Goal: Check status: Check status

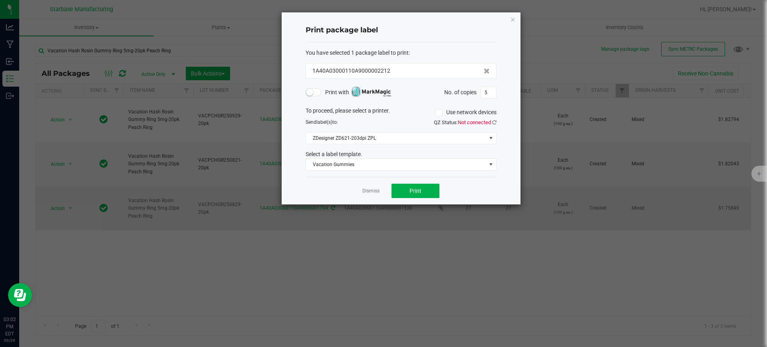
click at [364, 192] on link "Dismiss" at bounding box center [370, 191] width 17 height 7
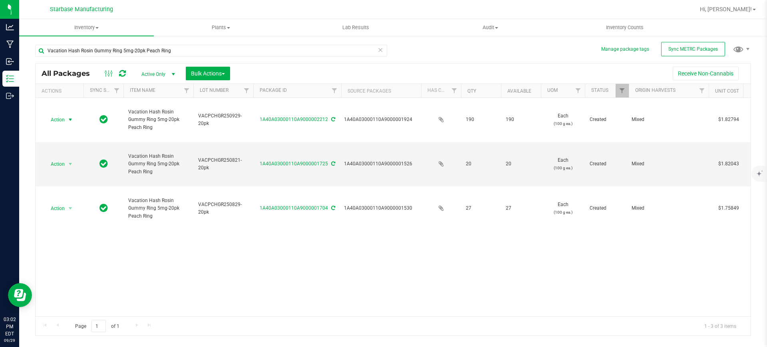
click at [122, 76] on icon at bounding box center [122, 73] width 7 height 8
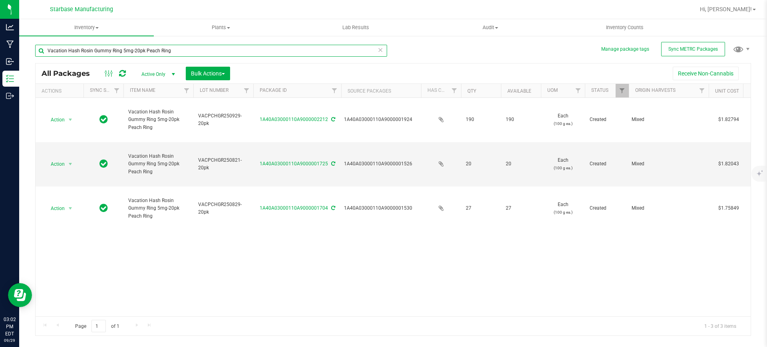
click at [123, 53] on input "Vacation Hash Rosin Gummy Ring 5mg-20pk Peach Ring" at bounding box center [211, 51] width 352 height 12
type input "win the day"
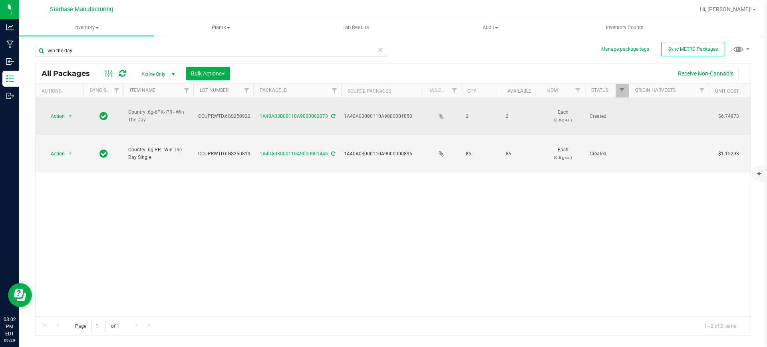
click at [159, 109] on span "Country .6g-6PK- PR - Win The Day" at bounding box center [158, 116] width 60 height 15
click at [69, 111] on span "select" at bounding box center [70, 116] width 10 height 11
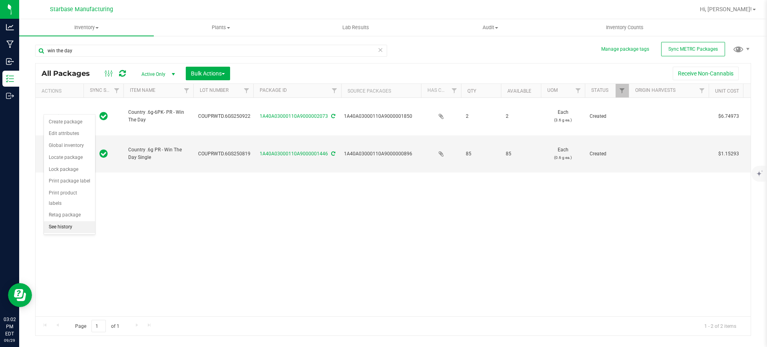
click at [72, 221] on li "See history" at bounding box center [69, 227] width 51 height 12
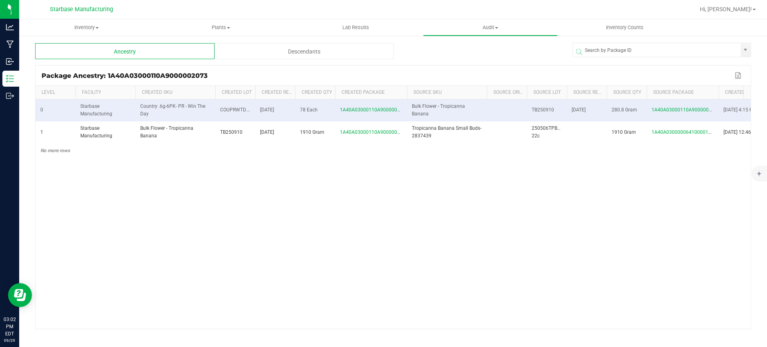
scroll to position [0, 35]
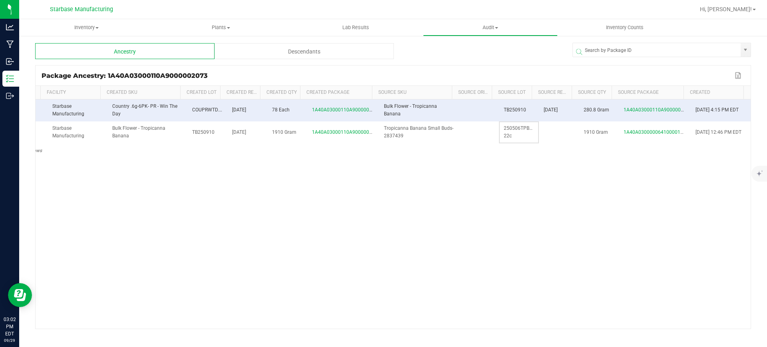
click at [516, 127] on span "250506TPBF4-22c" at bounding box center [520, 131] width 32 height 13
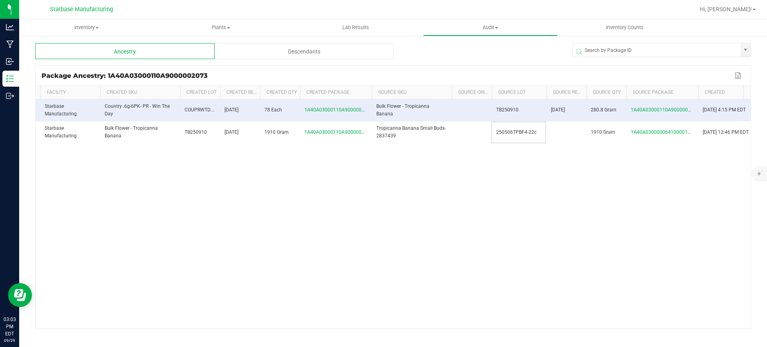
click at [545, 86] on span at bounding box center [545, 151] width 2 height 131
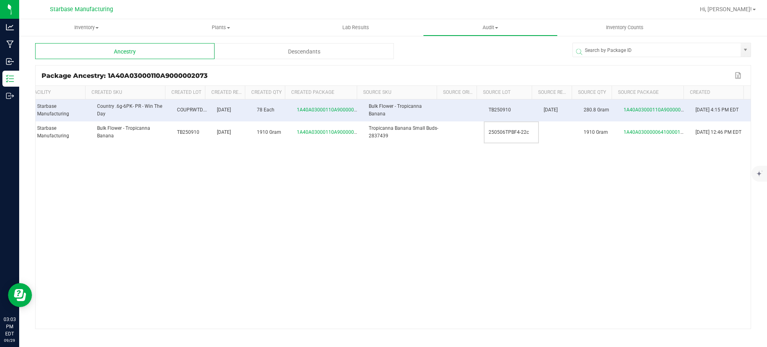
click at [345, 186] on div "0 Starbase Manufacturing Country .6g-6PK- PR - Win The Day COUPRWTD.6GS250922 […" at bounding box center [393, 213] width 715 height 229
